Goal: Task Accomplishment & Management: Use online tool/utility

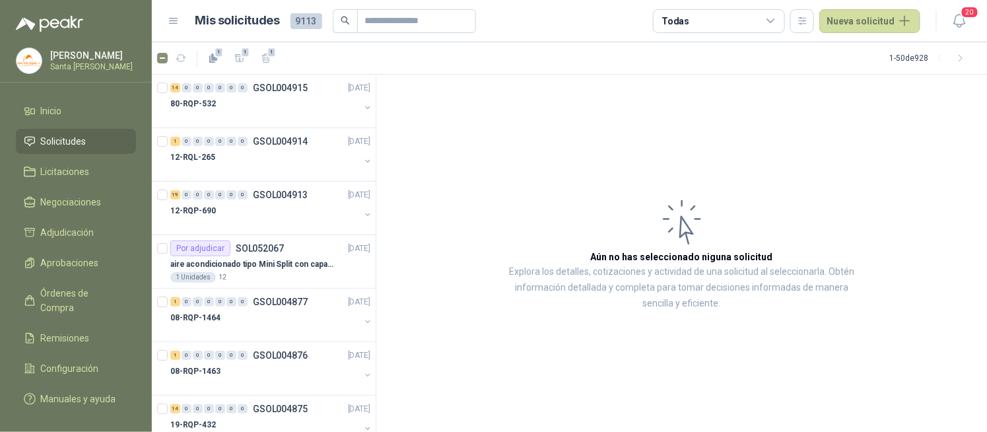
scroll to position [5, 0]
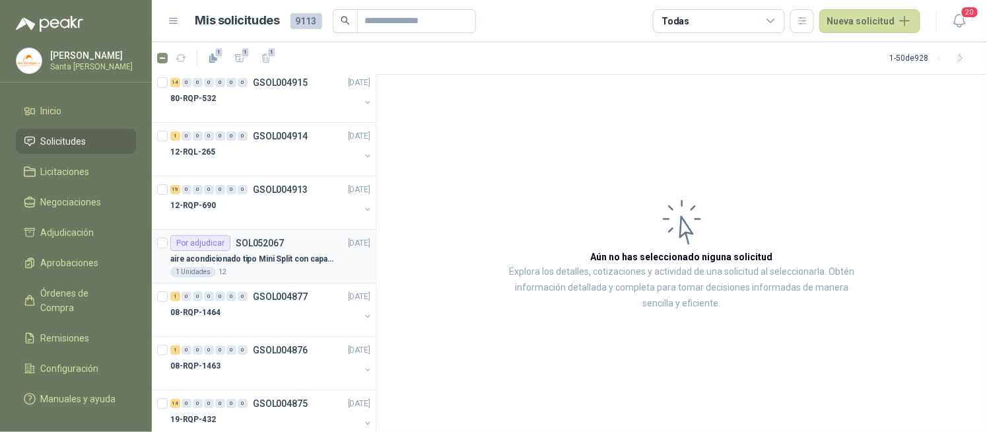
click at [277, 253] on p "aire acondicionado tipo Mini Split con capacidad de 12000 BTU a 110V o 220V" at bounding box center [252, 259] width 164 height 13
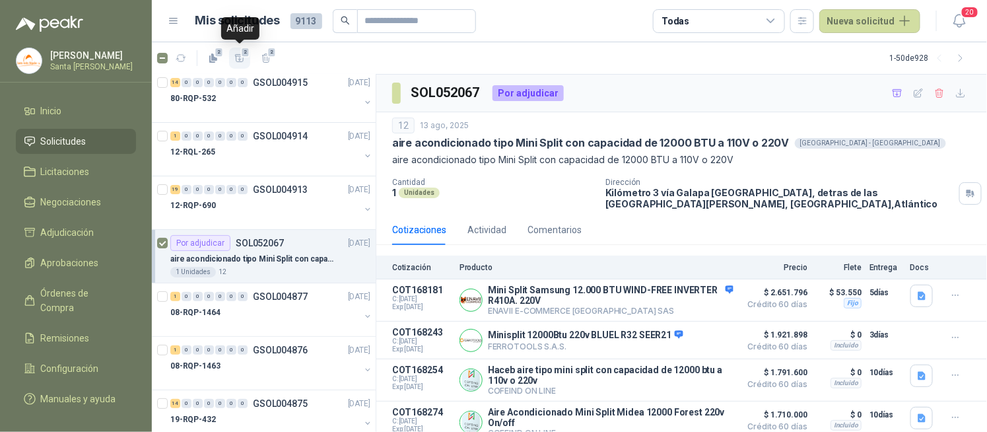
click at [241, 57] on icon "button" at bounding box center [239, 58] width 11 height 11
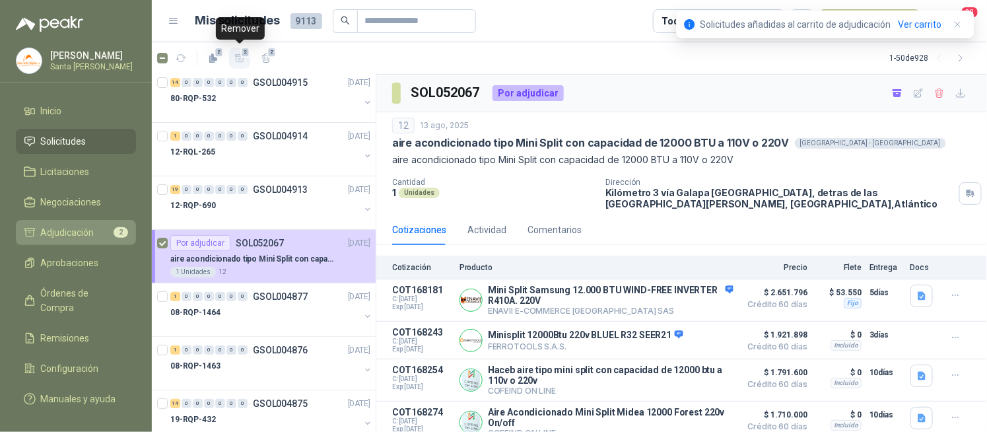
click at [78, 228] on span "Adjudicación" at bounding box center [68, 232] width 54 height 15
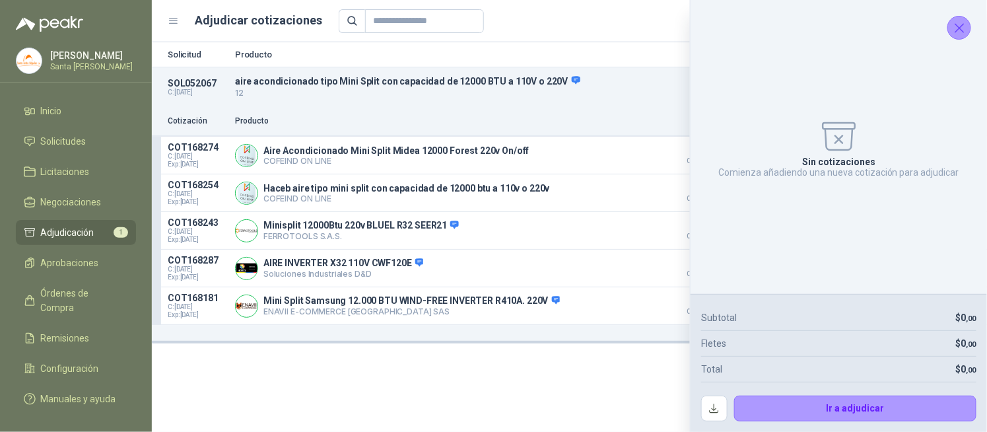
click at [956, 28] on icon "Cerrar" at bounding box center [960, 28] width 17 height 17
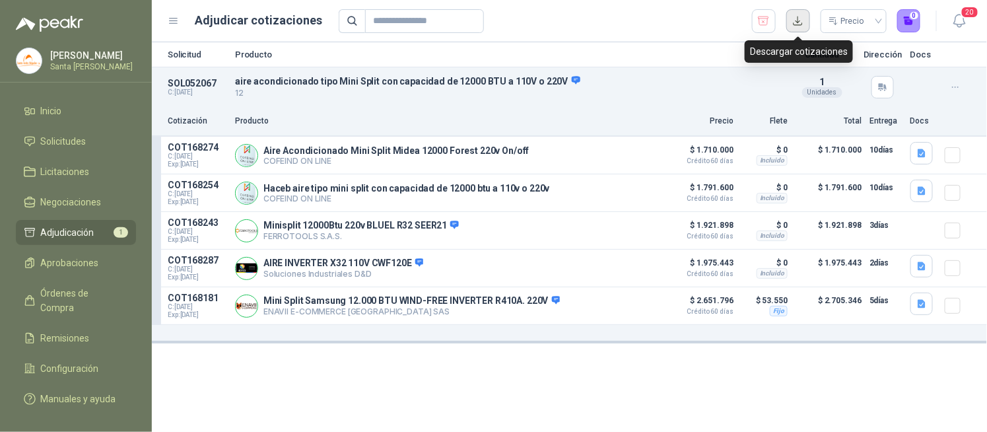
click at [796, 27] on button "button" at bounding box center [799, 21] width 24 height 24
click at [622, 225] on button "Detalles" at bounding box center [629, 231] width 62 height 18
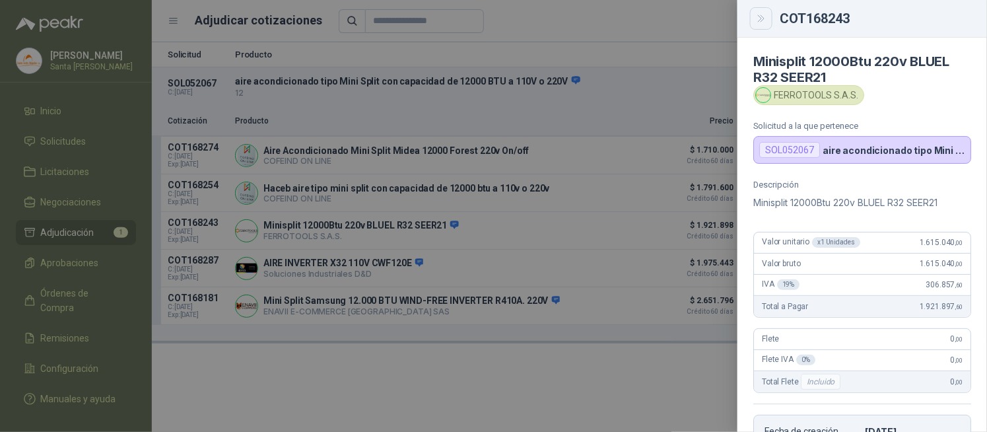
click at [760, 17] on icon "Close" at bounding box center [761, 18] width 11 height 11
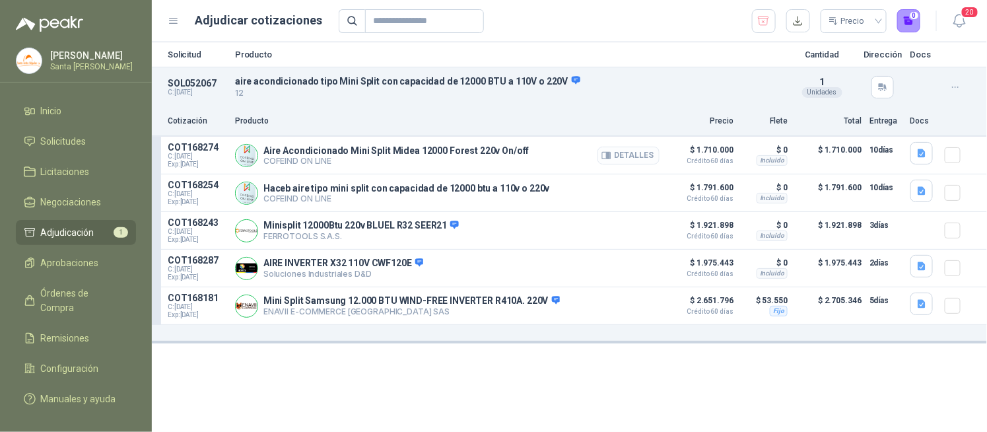
click at [643, 157] on button "Detalles" at bounding box center [629, 156] width 62 height 18
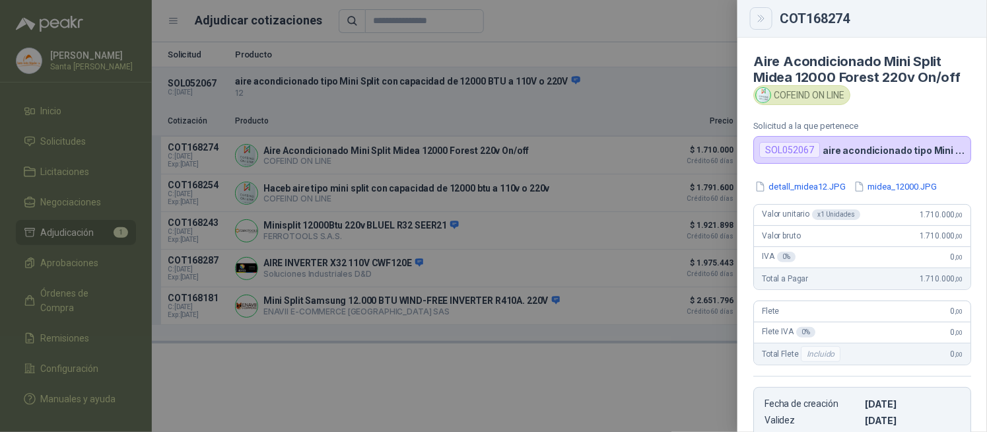
click at [764, 18] on icon "Close" at bounding box center [761, 18] width 11 height 11
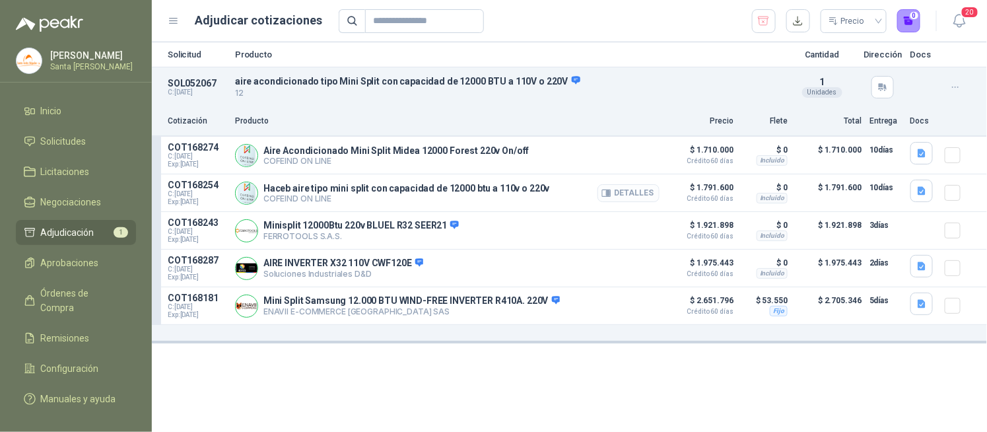
click at [646, 192] on button "Detalles" at bounding box center [629, 193] width 62 height 18
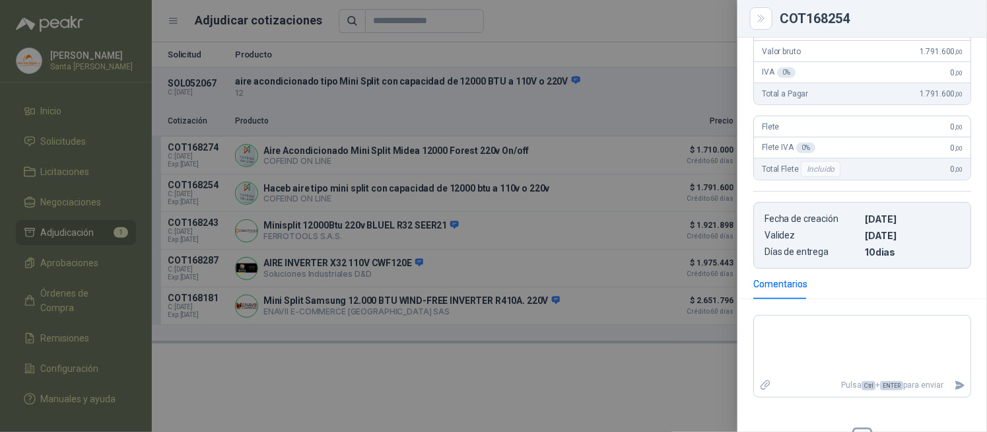
scroll to position [18, 0]
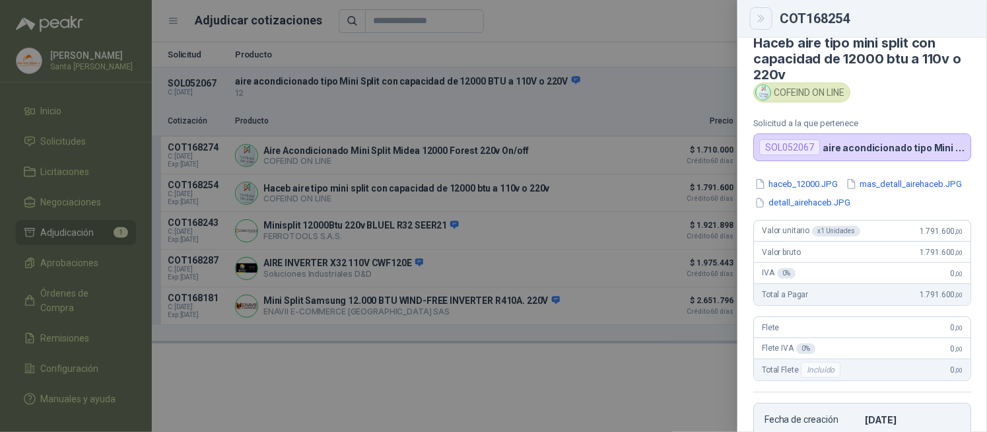
click at [762, 25] on button "Close" at bounding box center [761, 18] width 22 height 22
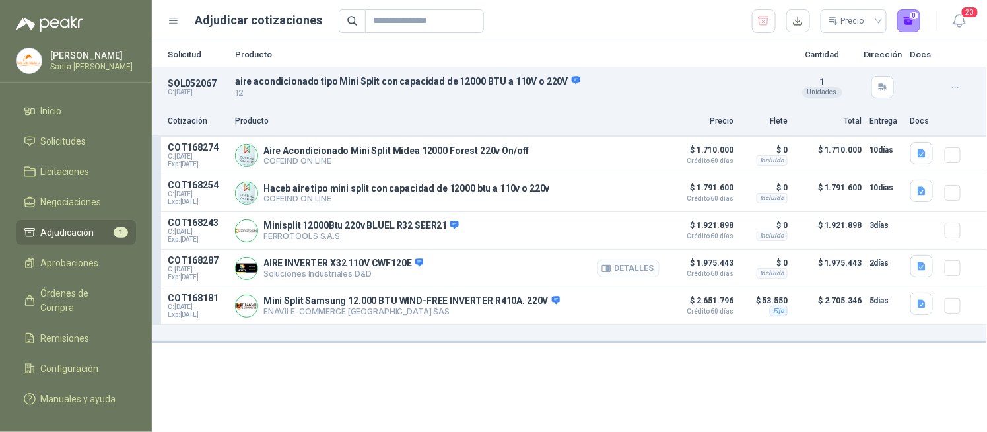
click at [621, 267] on button "Detalles" at bounding box center [629, 269] width 62 height 18
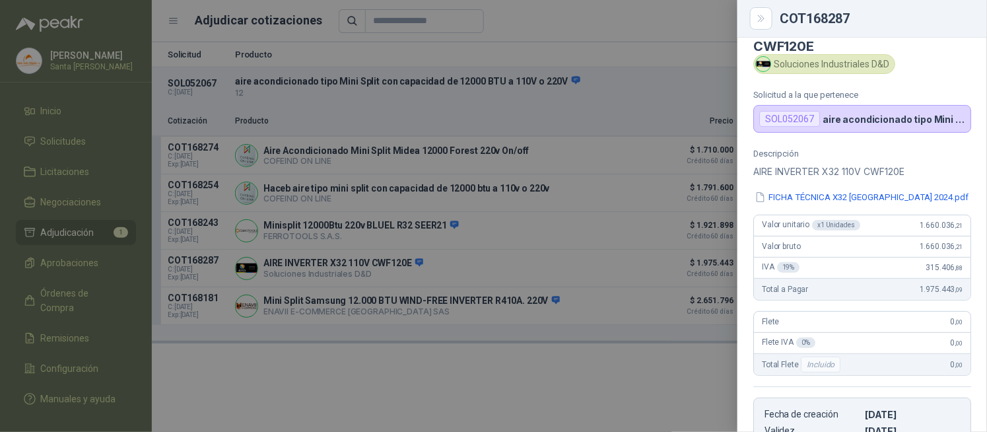
scroll to position [32, 0]
click at [905, 196] on button "FICHA TÉCNICA X32 [GEOGRAPHIC_DATA] 2024.pdf" at bounding box center [862, 197] width 217 height 14
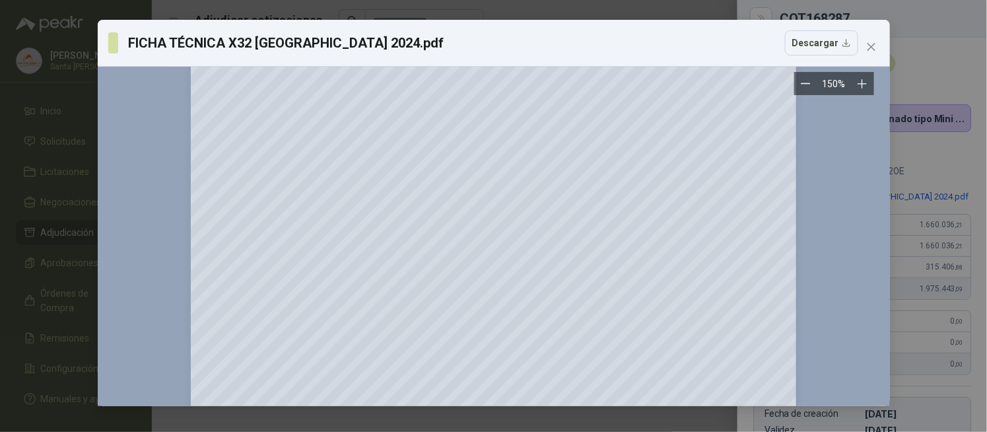
scroll to position [0, 0]
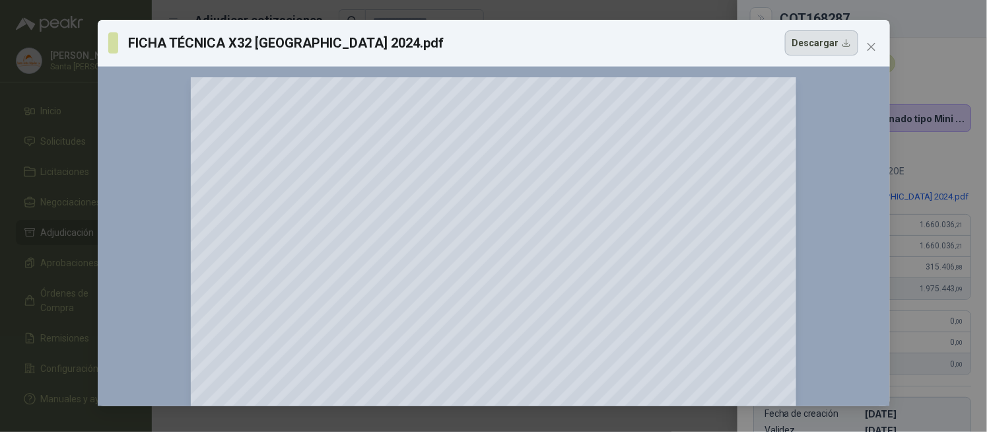
click at [821, 48] on button "Descargar" at bounding box center [821, 42] width 73 height 25
click at [870, 48] on icon "close" at bounding box center [871, 47] width 8 height 8
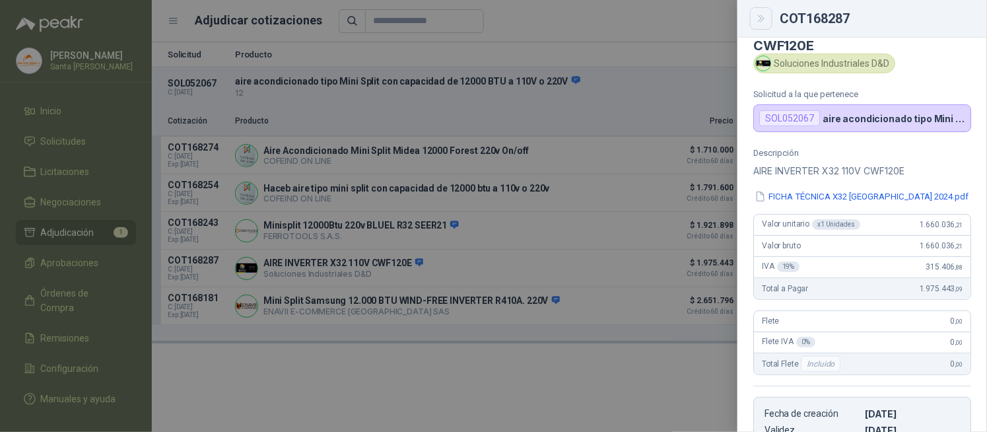
click at [764, 21] on icon "Close" at bounding box center [761, 18] width 11 height 11
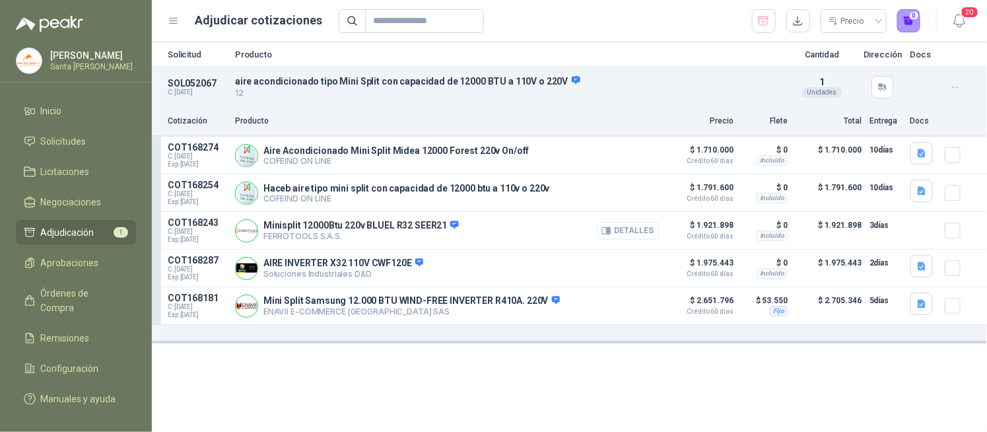
click at [627, 233] on button "Detalles" at bounding box center [629, 231] width 62 height 18
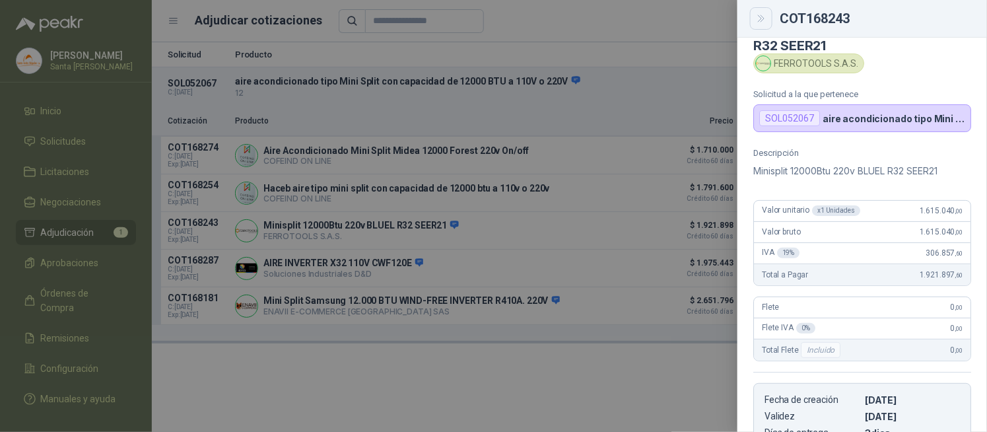
click at [761, 18] on icon "Close" at bounding box center [761, 18] width 11 height 11
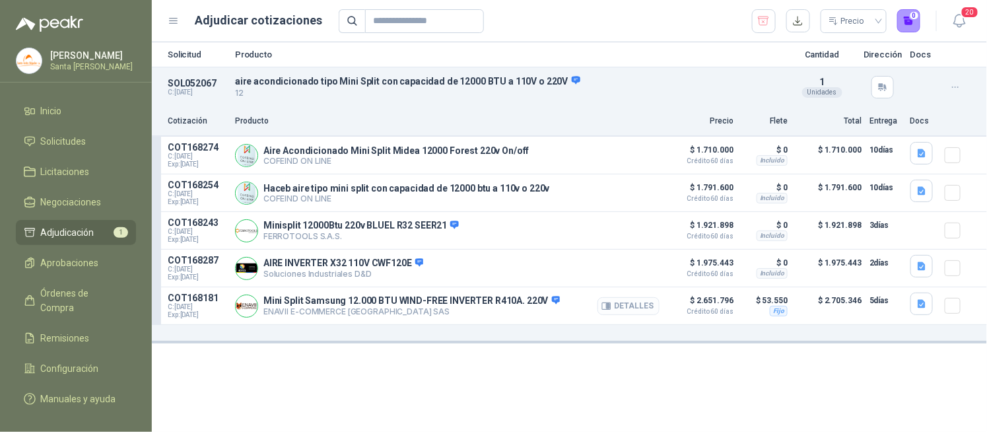
click at [635, 309] on button "Detalles" at bounding box center [629, 306] width 62 height 18
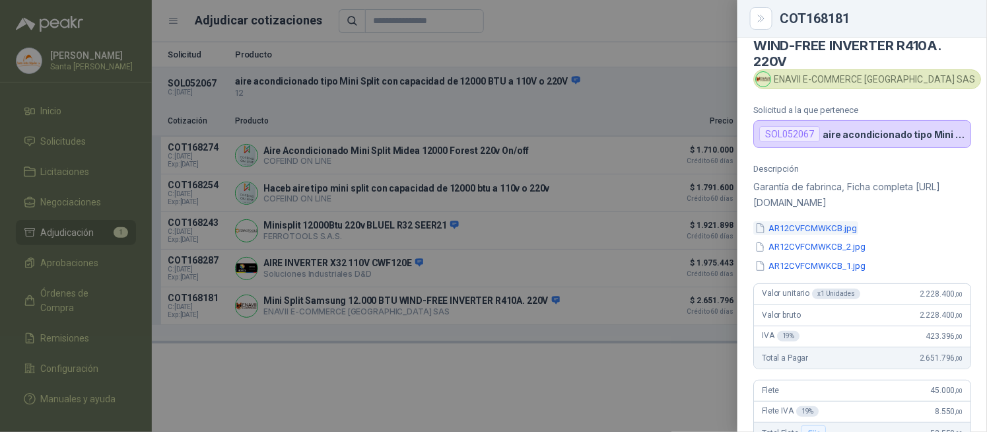
click at [817, 235] on button "AR12CVFCMWKCB.jpg" at bounding box center [806, 228] width 105 height 14
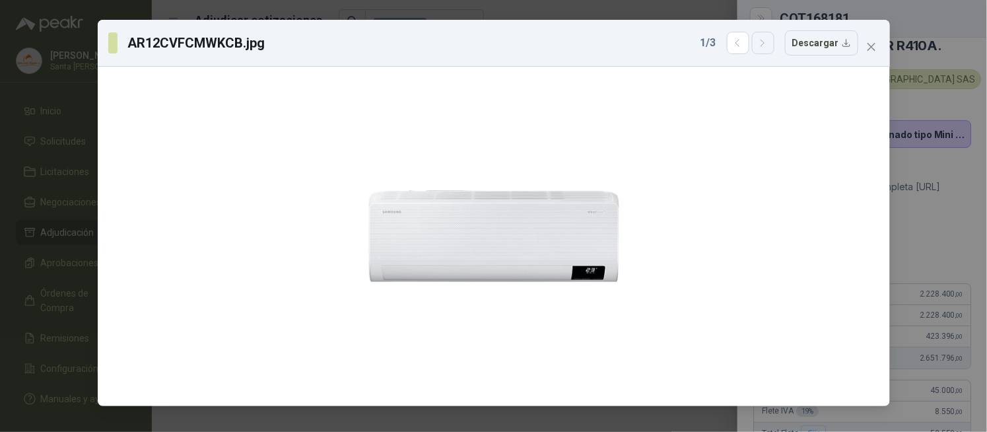
click at [764, 48] on icon "button" at bounding box center [763, 43] width 11 height 11
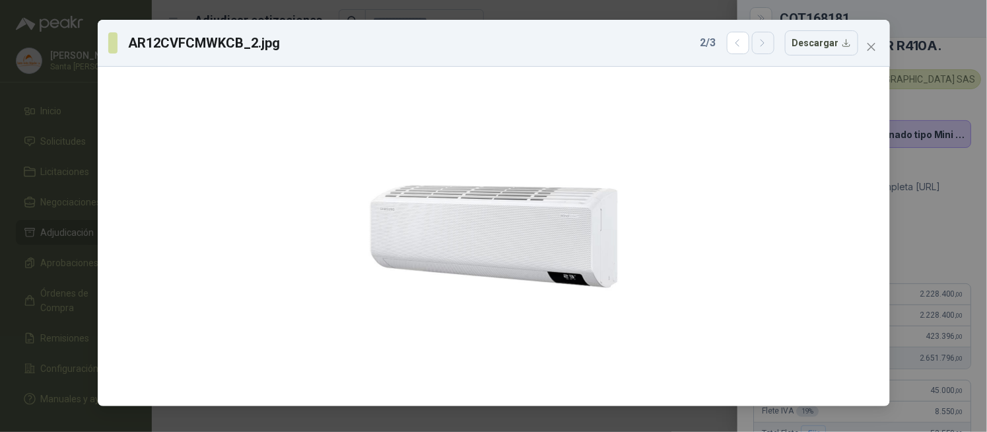
click at [764, 48] on icon "button" at bounding box center [763, 43] width 11 height 11
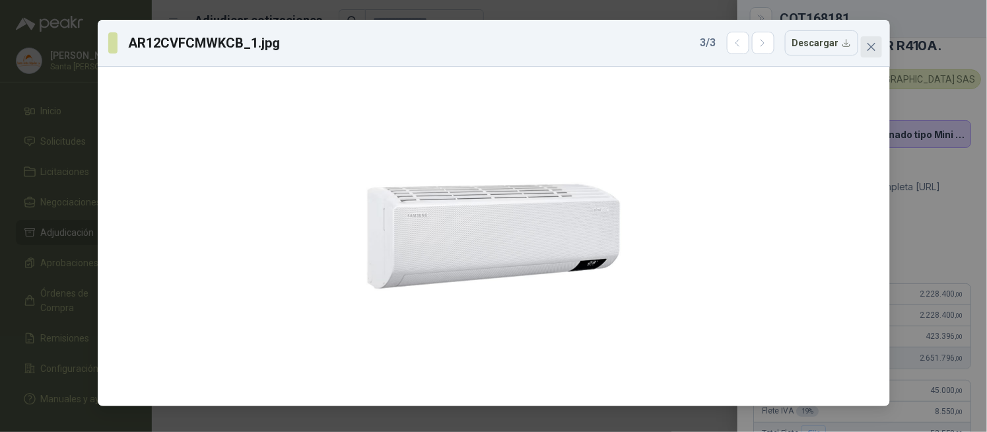
click at [870, 49] on icon "close" at bounding box center [872, 47] width 11 height 11
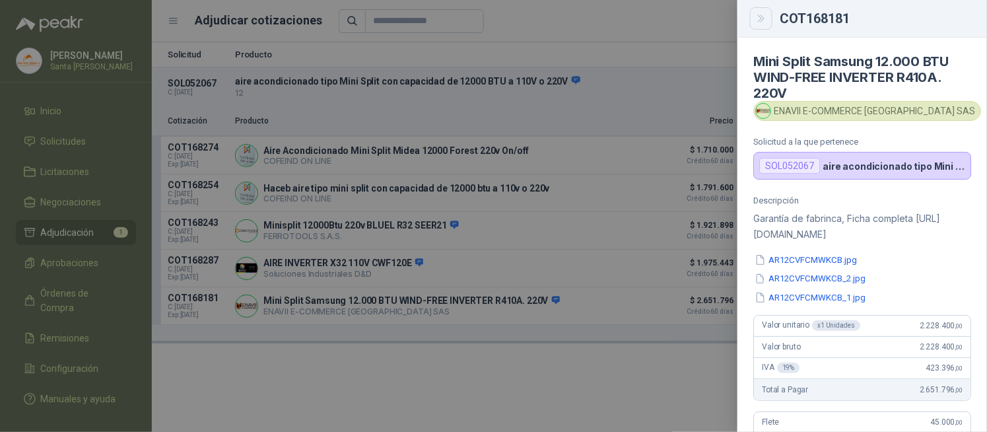
click at [760, 22] on icon "Close" at bounding box center [761, 18] width 11 height 11
